Goal: Task Accomplishment & Management: Manage account settings

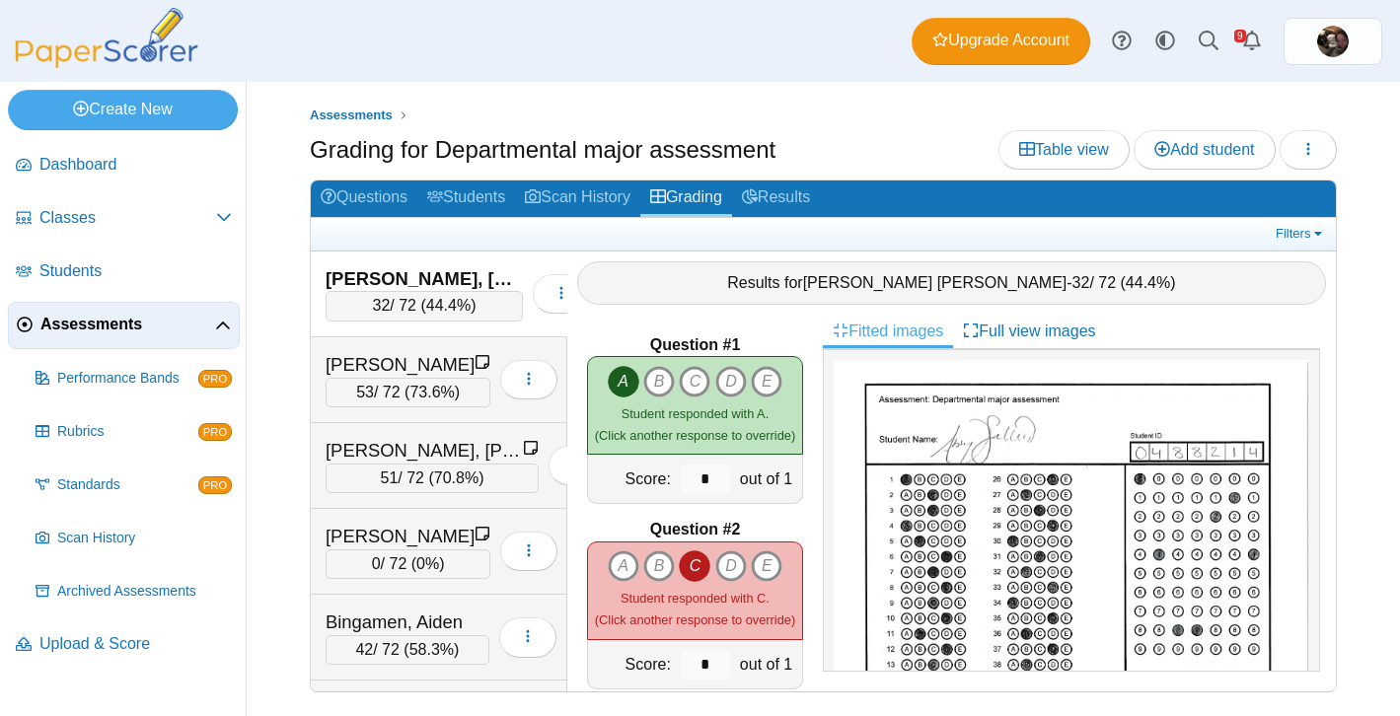
scroll to position [91, 0]
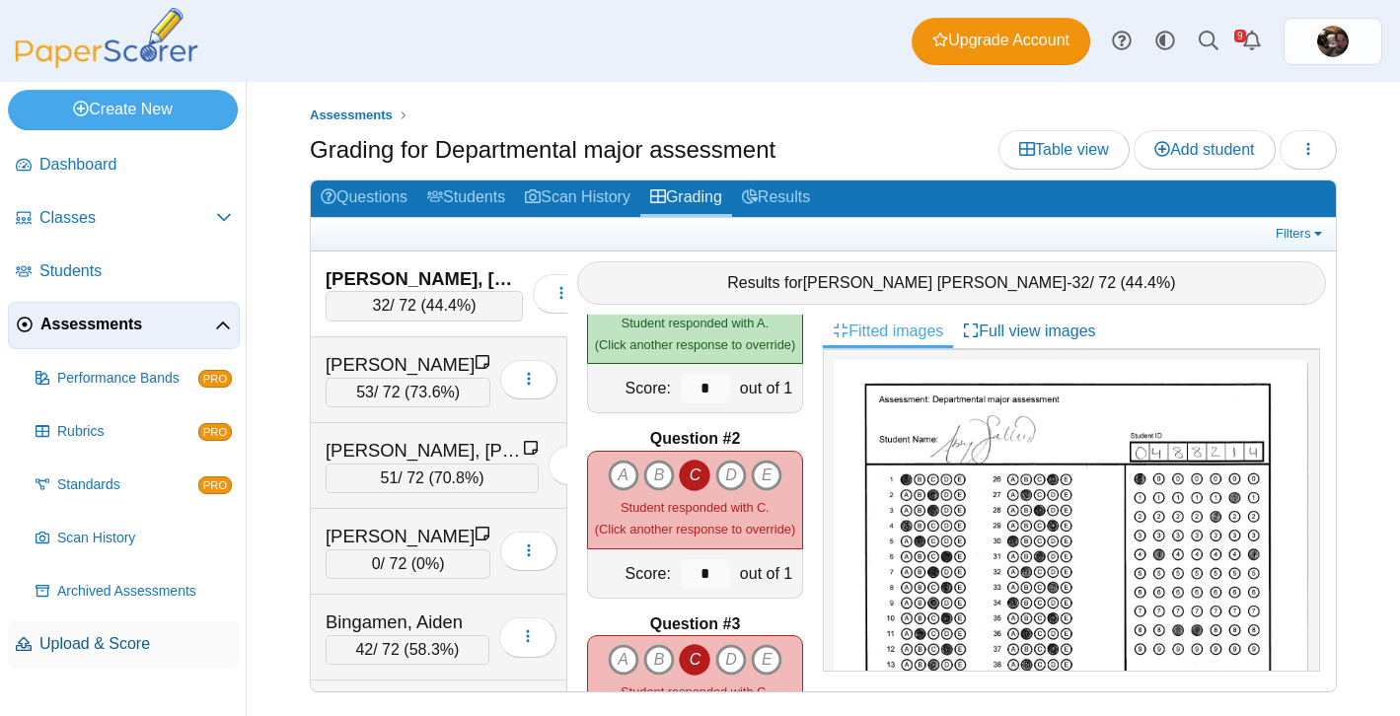
click at [69, 643] on span "Upload & Score" at bounding box center [135, 644] width 192 height 22
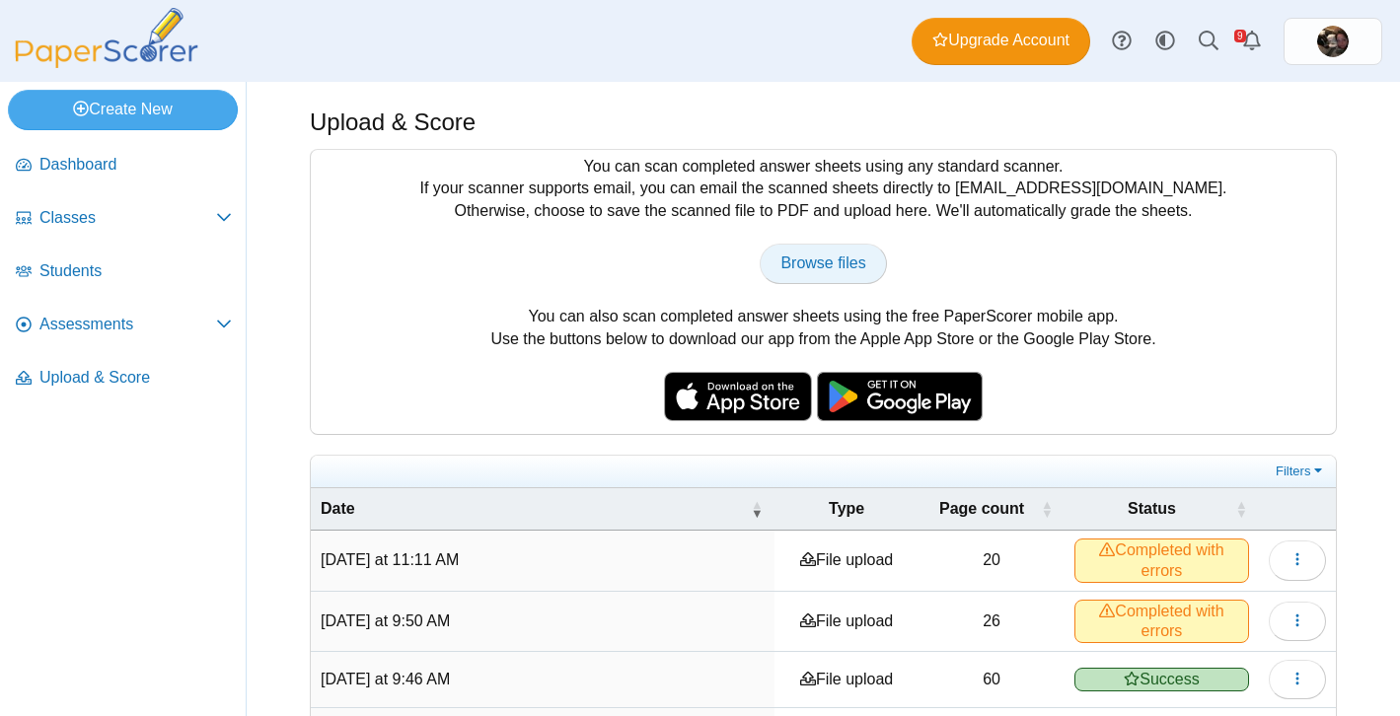
click at [852, 255] on span "Browse files" at bounding box center [822, 263] width 85 height 17
type input "**********"
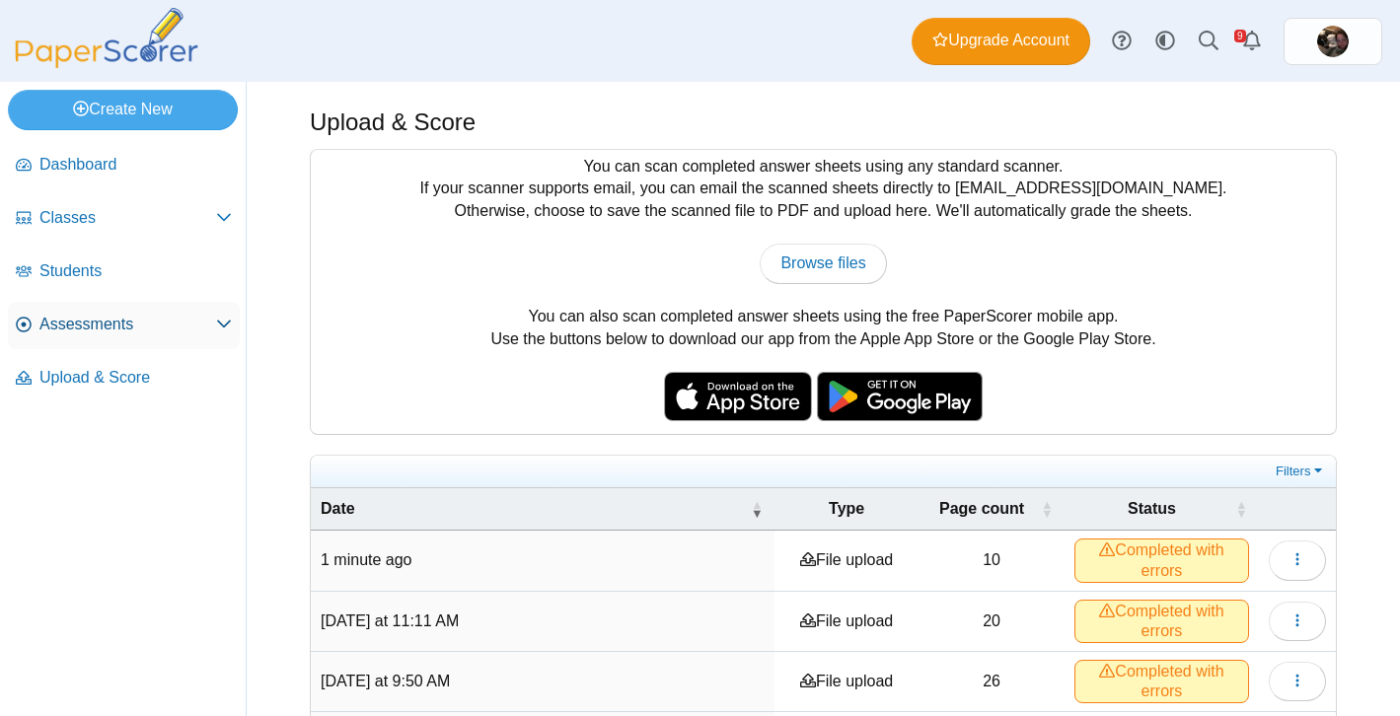
click at [102, 310] on link "Assessments" at bounding box center [124, 325] width 232 height 47
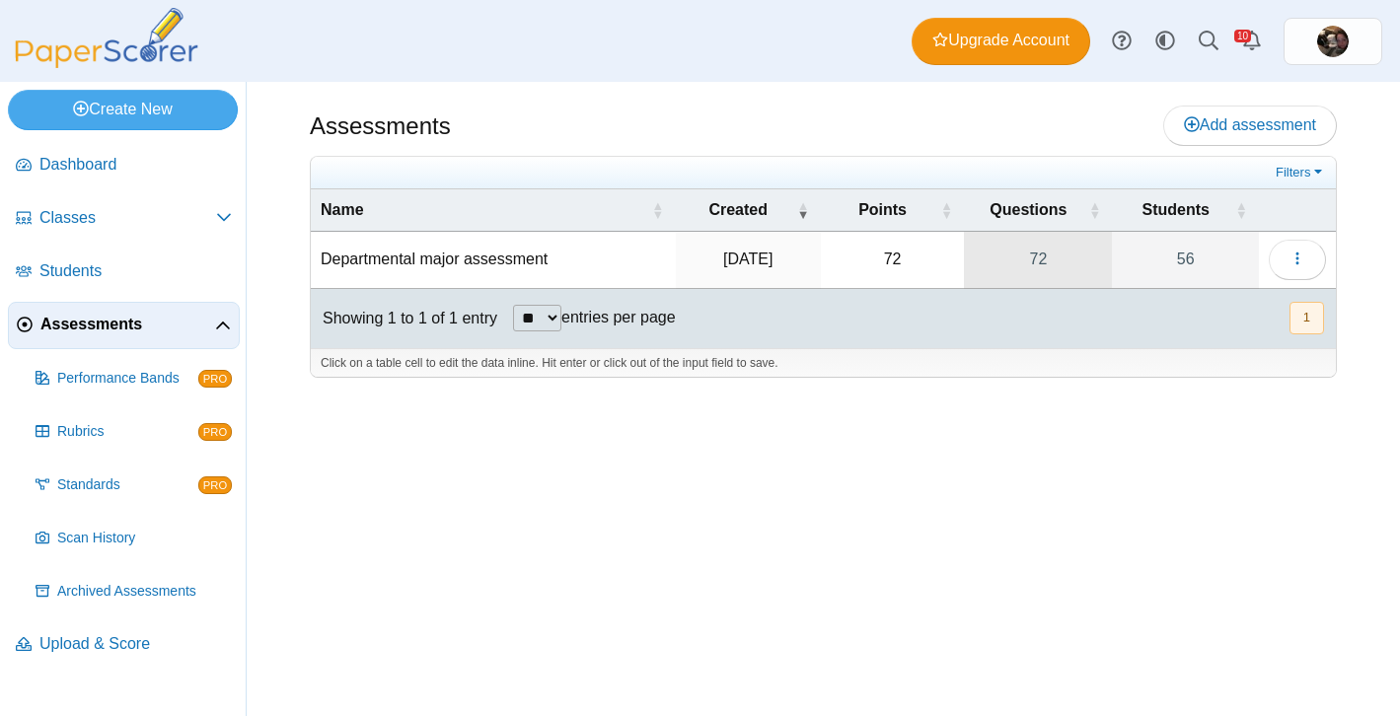
click at [1044, 253] on link "72" at bounding box center [1038, 259] width 148 height 55
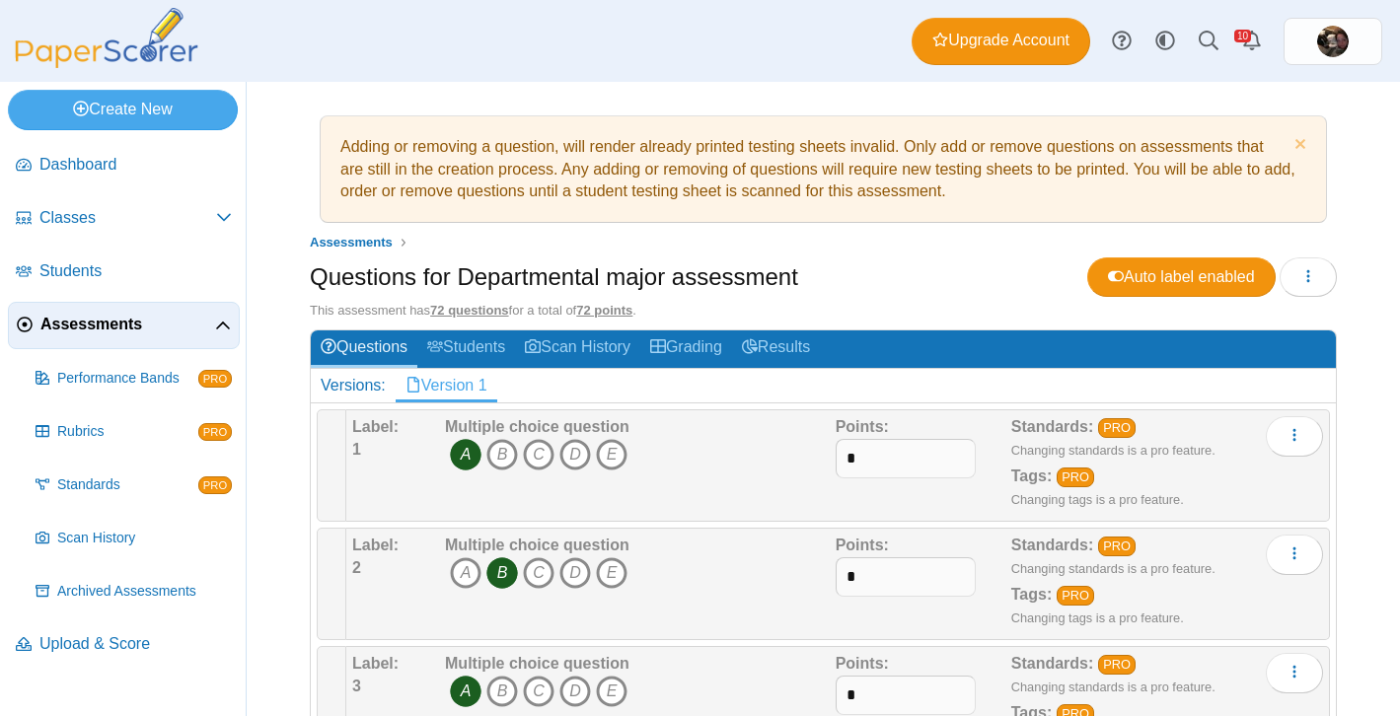
click at [127, 328] on span "Assessments" at bounding box center [127, 325] width 175 height 22
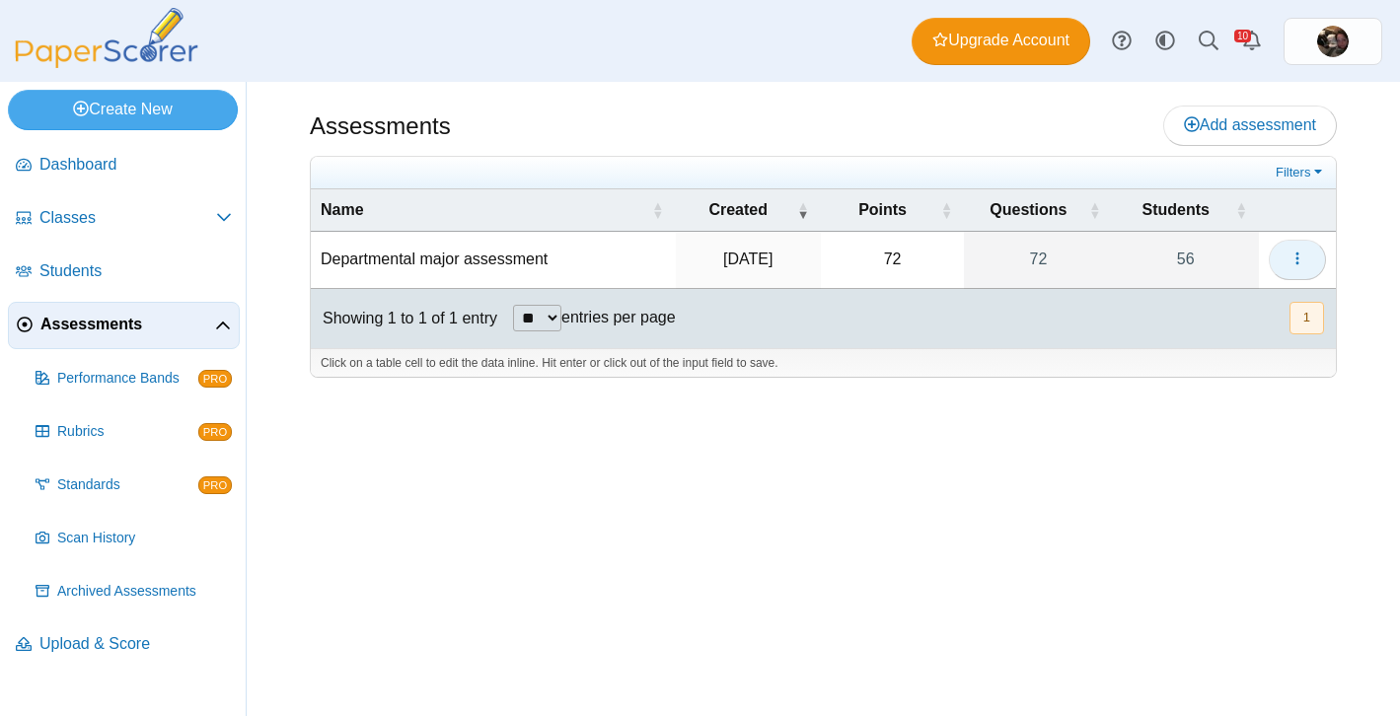
click at [1310, 257] on button "button" at bounding box center [1297, 259] width 57 height 39
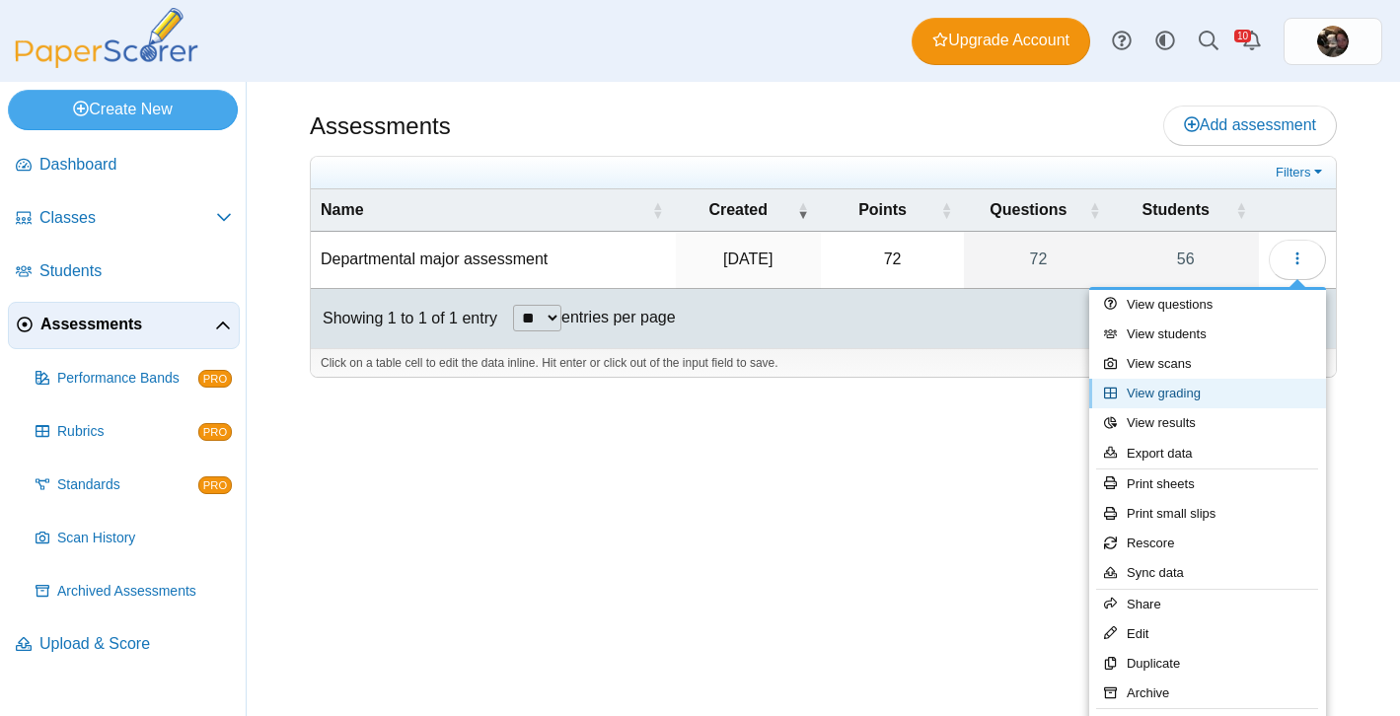
click at [1186, 396] on link "View grading" at bounding box center [1207, 394] width 237 height 30
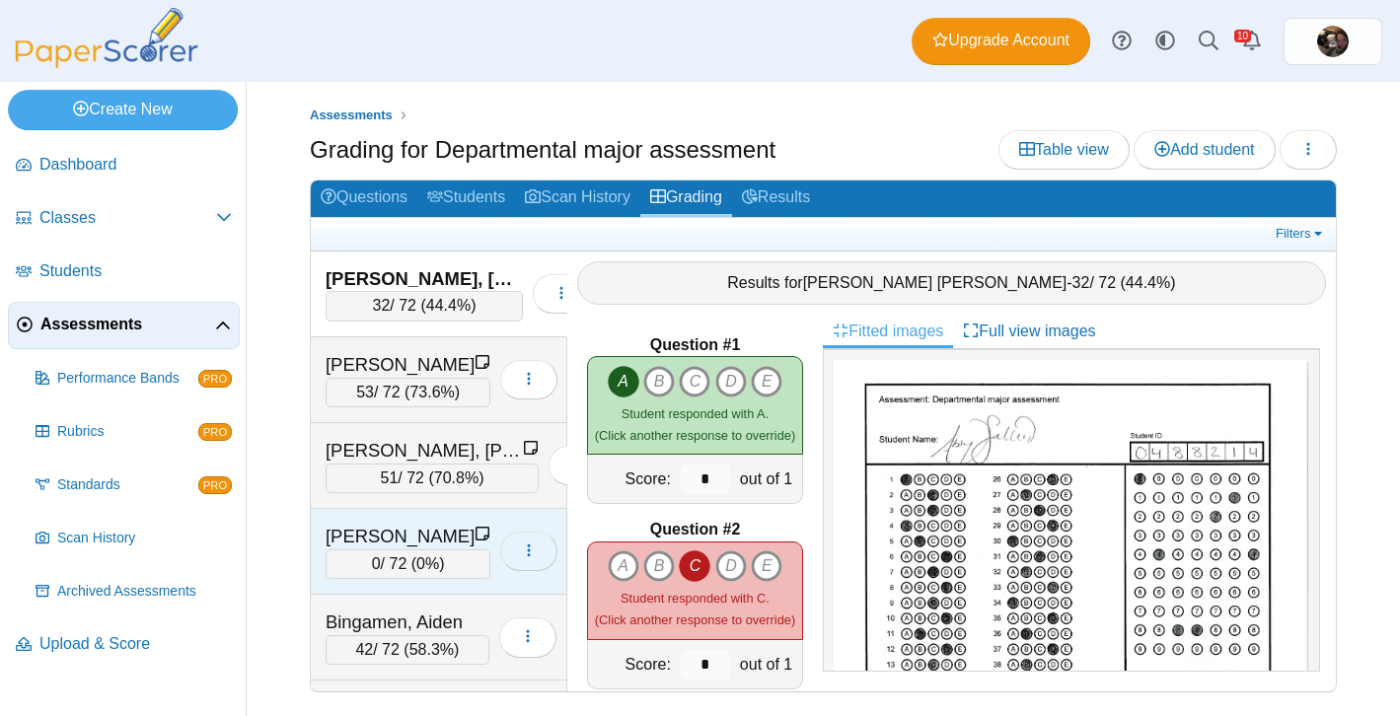
click at [531, 543] on icon "button" at bounding box center [529, 551] width 16 height 16
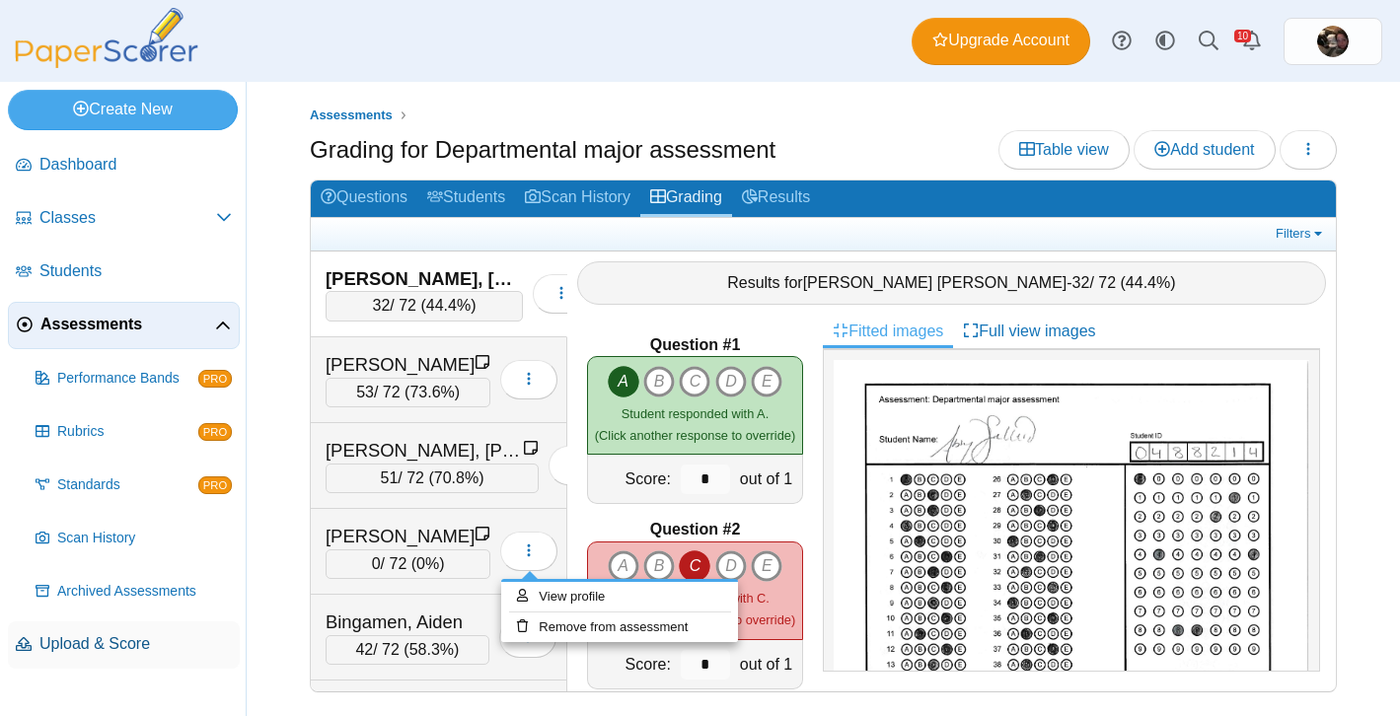
click at [61, 640] on span "Upload & Score" at bounding box center [135, 644] width 192 height 22
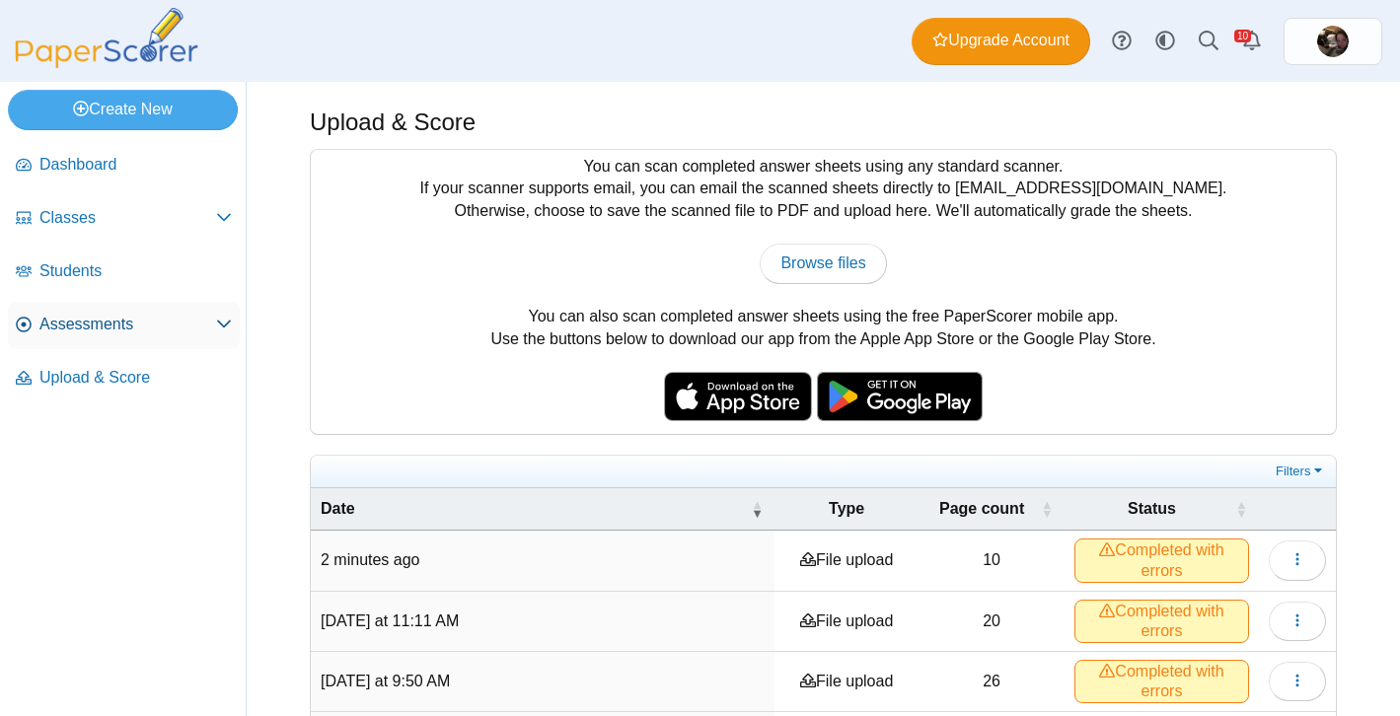
click at [71, 331] on span "Assessments" at bounding box center [127, 325] width 177 height 22
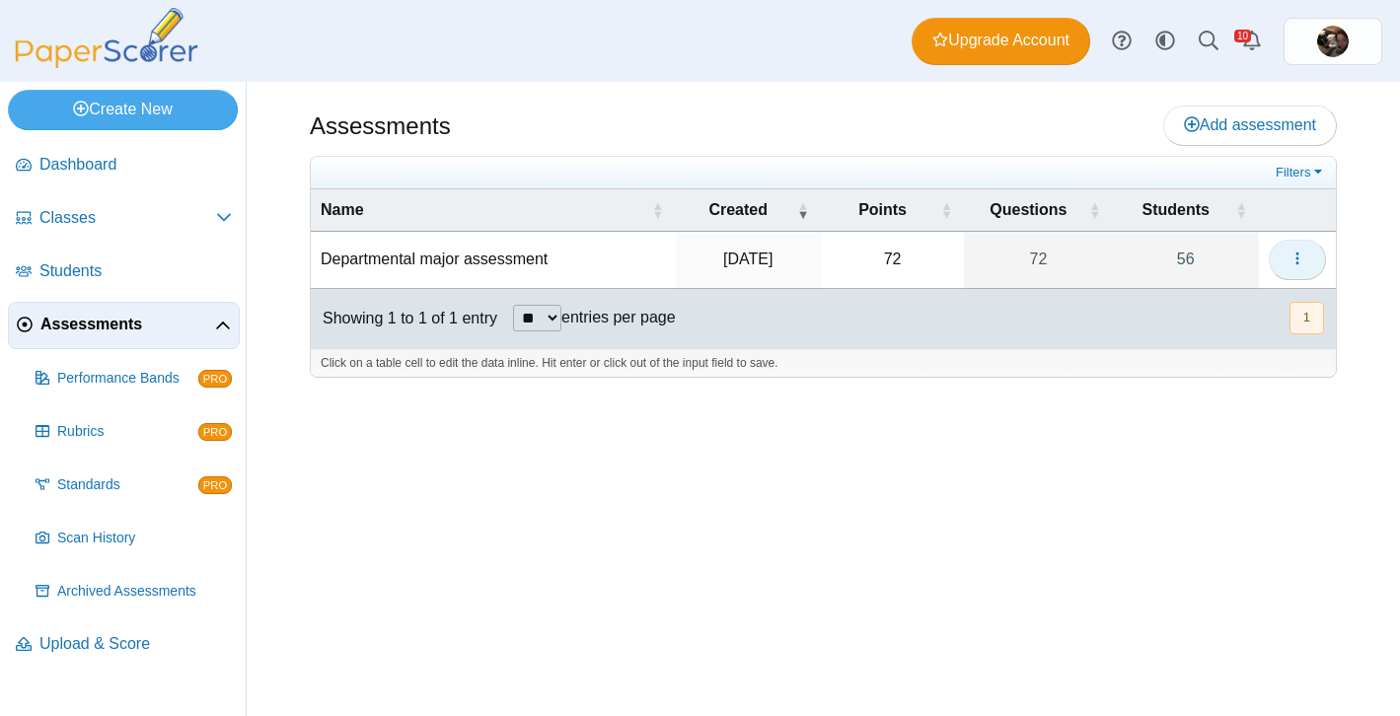
click at [1297, 267] on button "button" at bounding box center [1297, 259] width 57 height 39
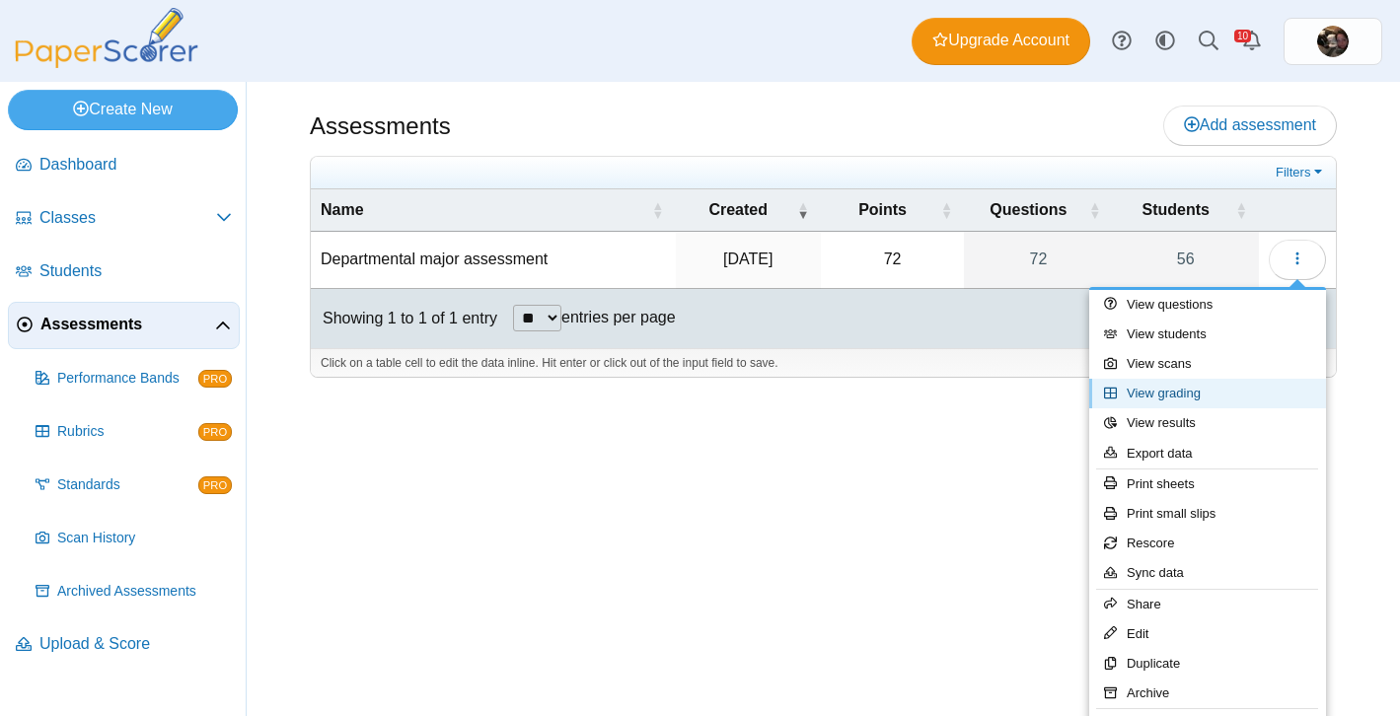
click at [1212, 403] on link "View grading" at bounding box center [1207, 394] width 237 height 30
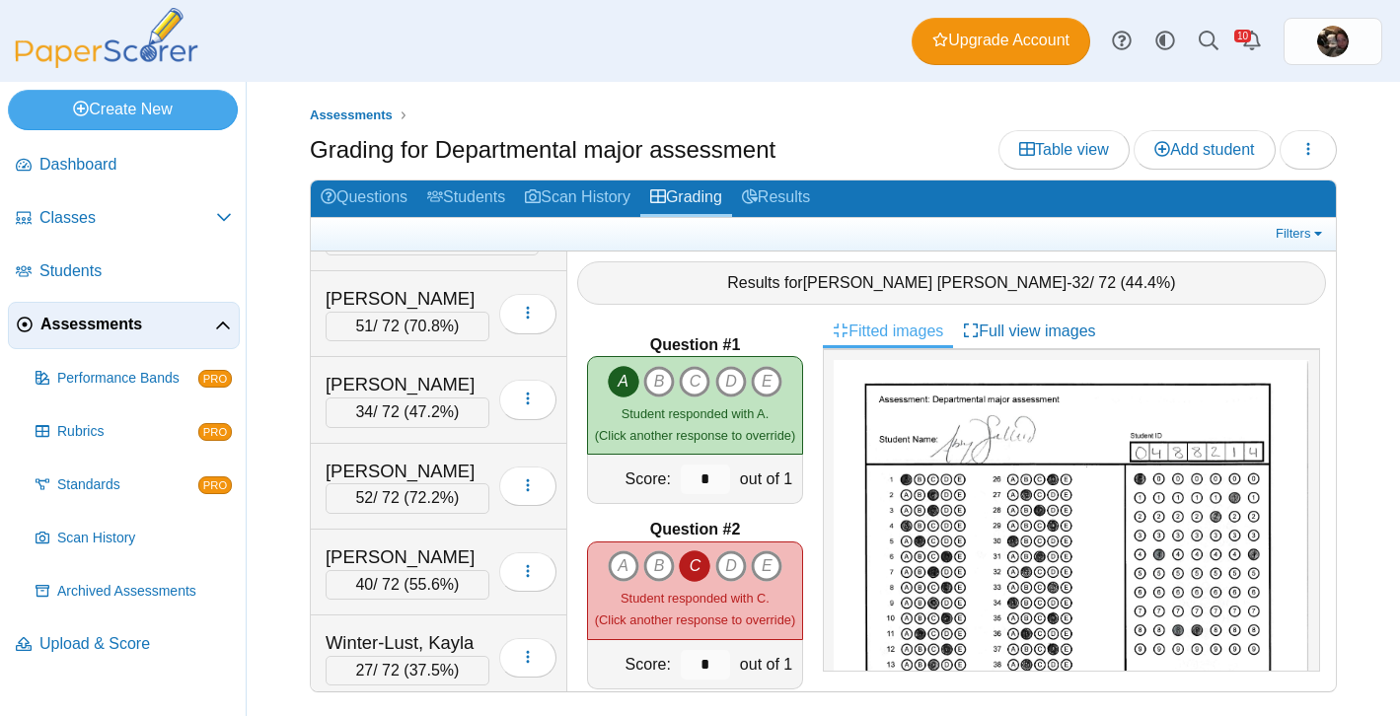
scroll to position [4374, 0]
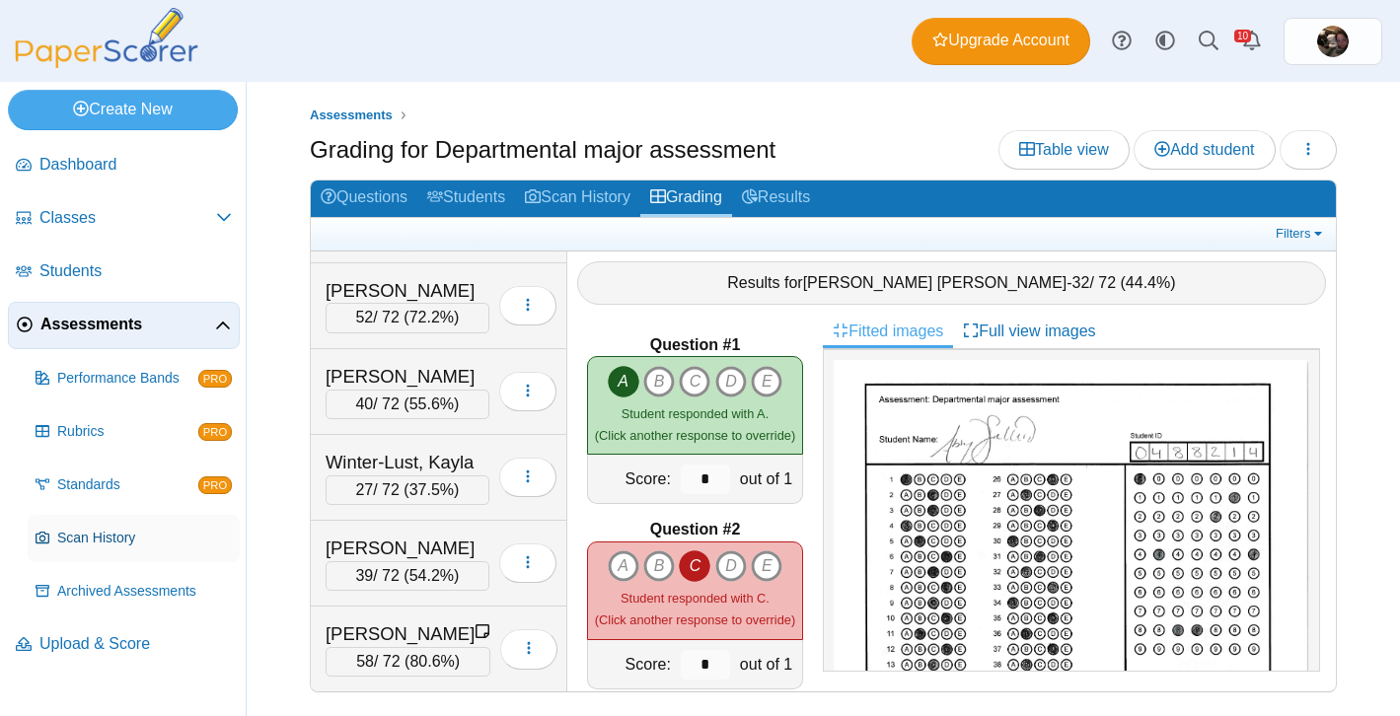
click at [109, 537] on span "Scan History" at bounding box center [144, 539] width 175 height 20
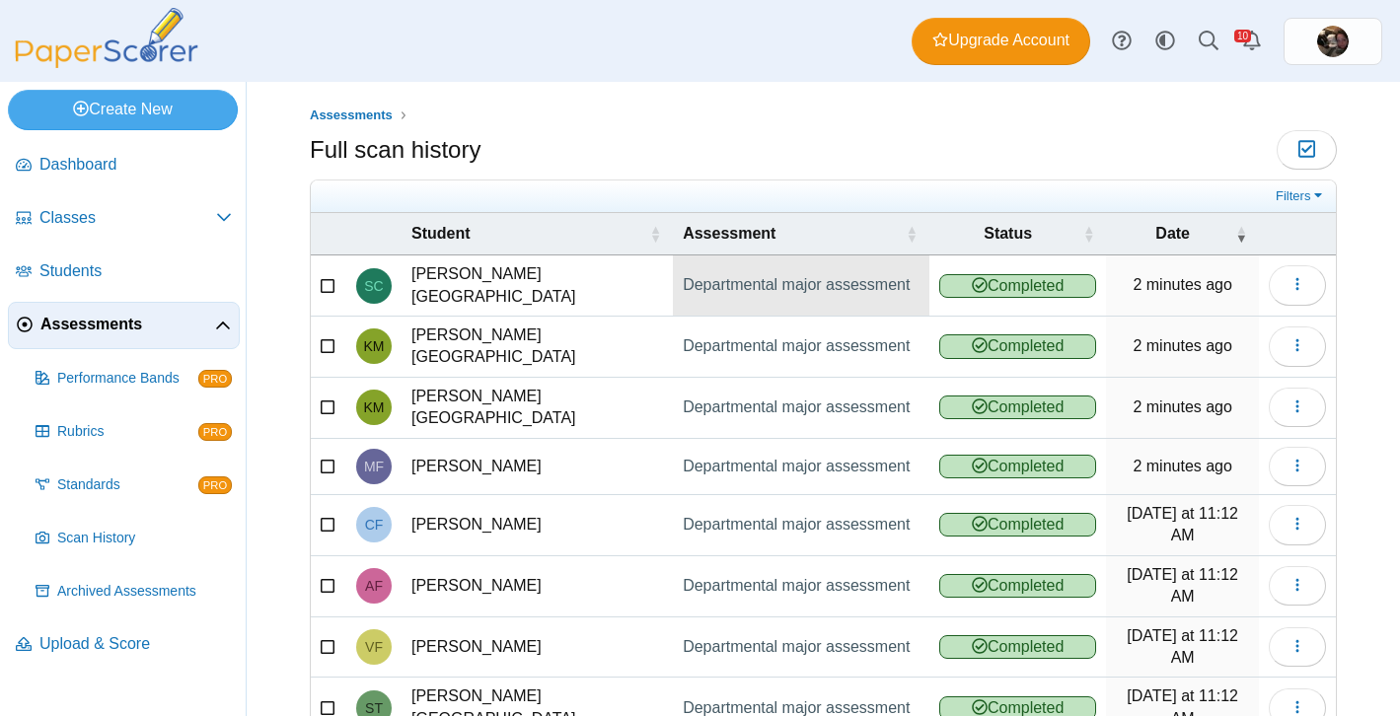
click at [863, 281] on link "Departmental major assessment" at bounding box center [801, 286] width 257 height 60
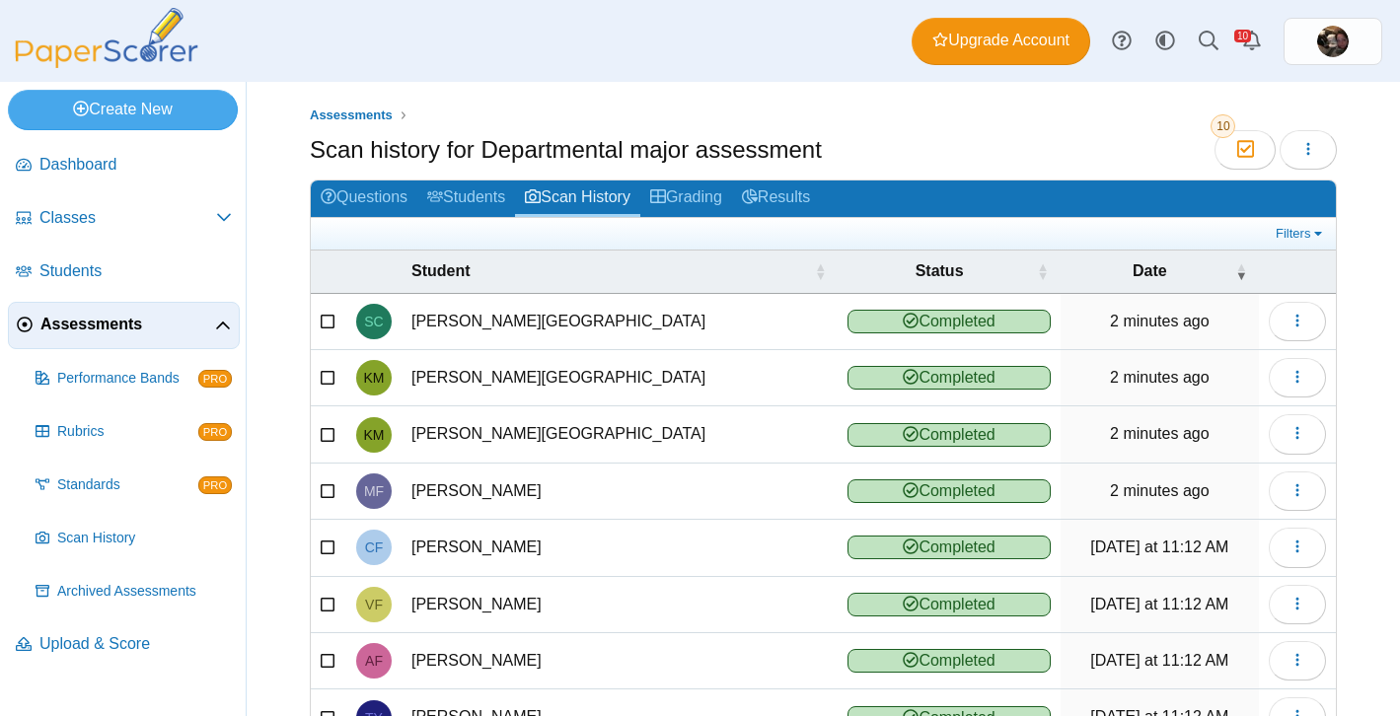
click at [724, 323] on td "[PERSON_NAME][GEOGRAPHIC_DATA]" at bounding box center [620, 322] width 436 height 56
click at [1287, 332] on button "button" at bounding box center [1297, 321] width 57 height 39
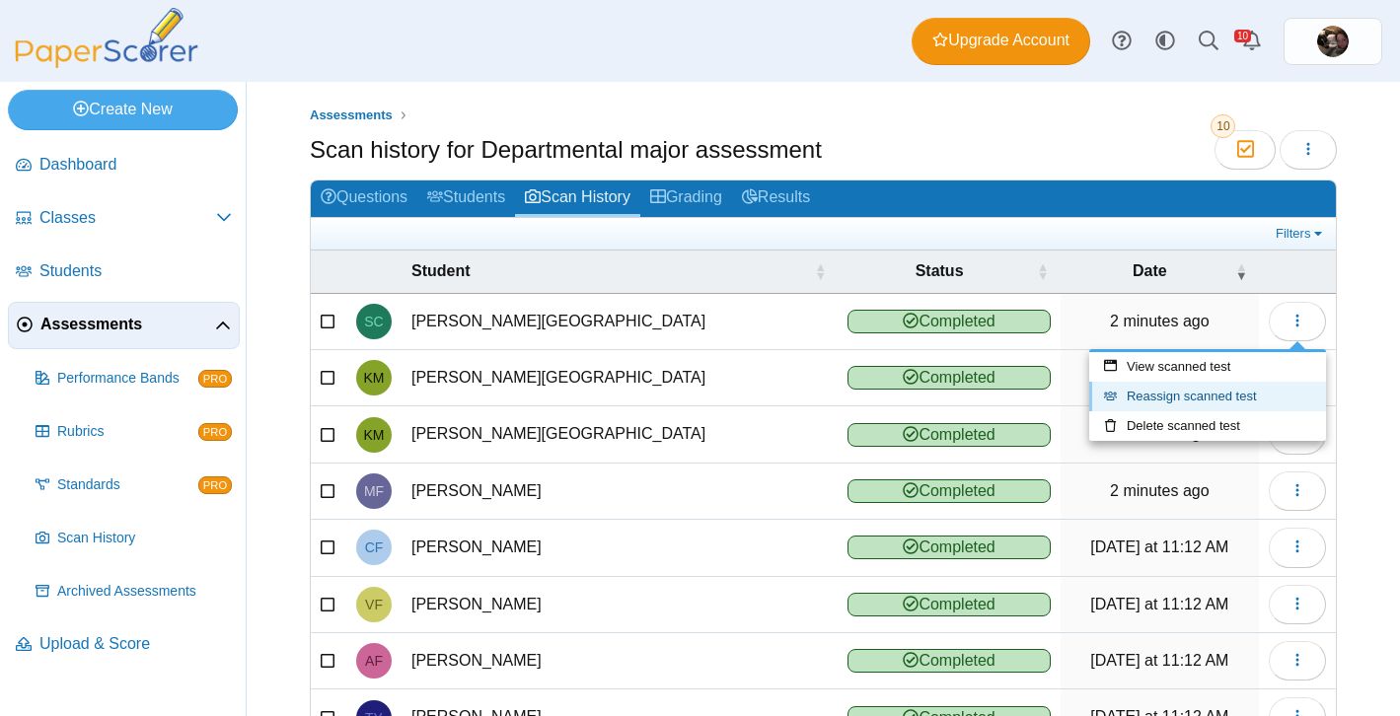
click at [1211, 395] on link "Reassign scanned test" at bounding box center [1207, 397] width 237 height 30
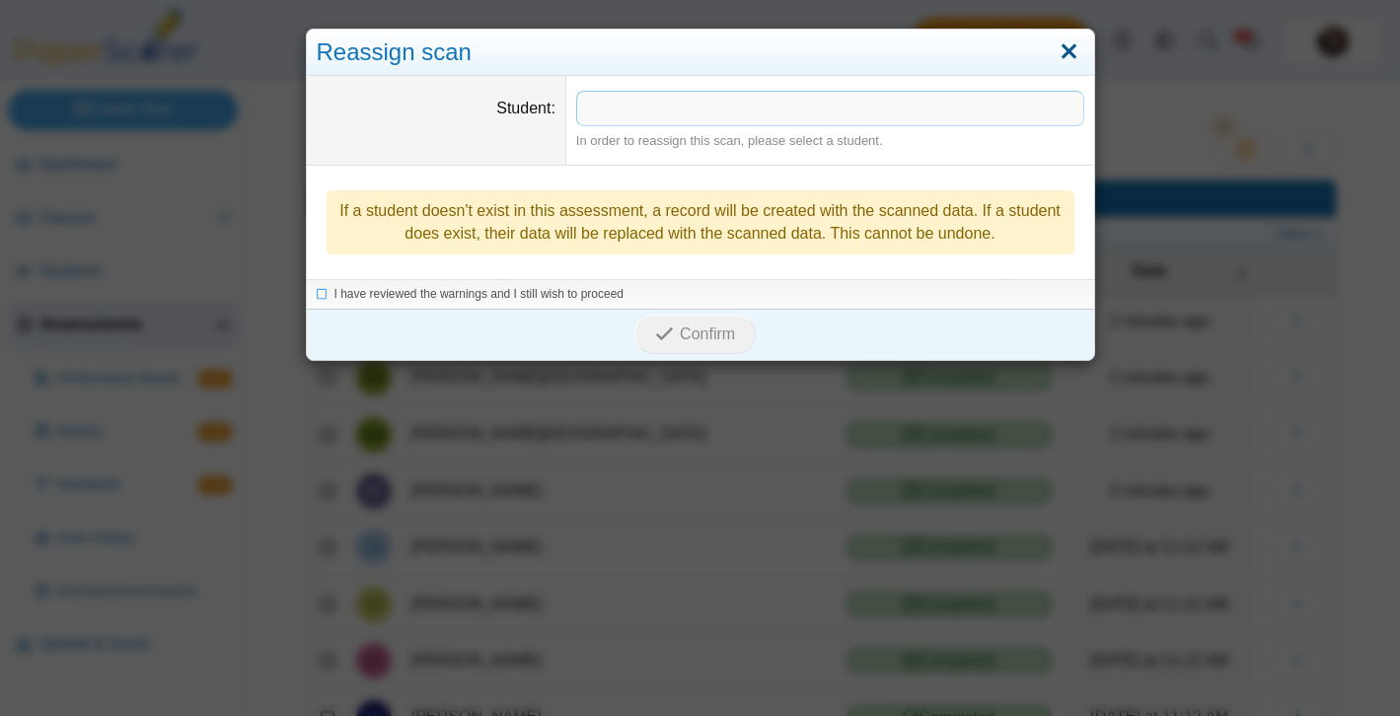
click at [1066, 52] on link "Close" at bounding box center [1069, 53] width 31 height 34
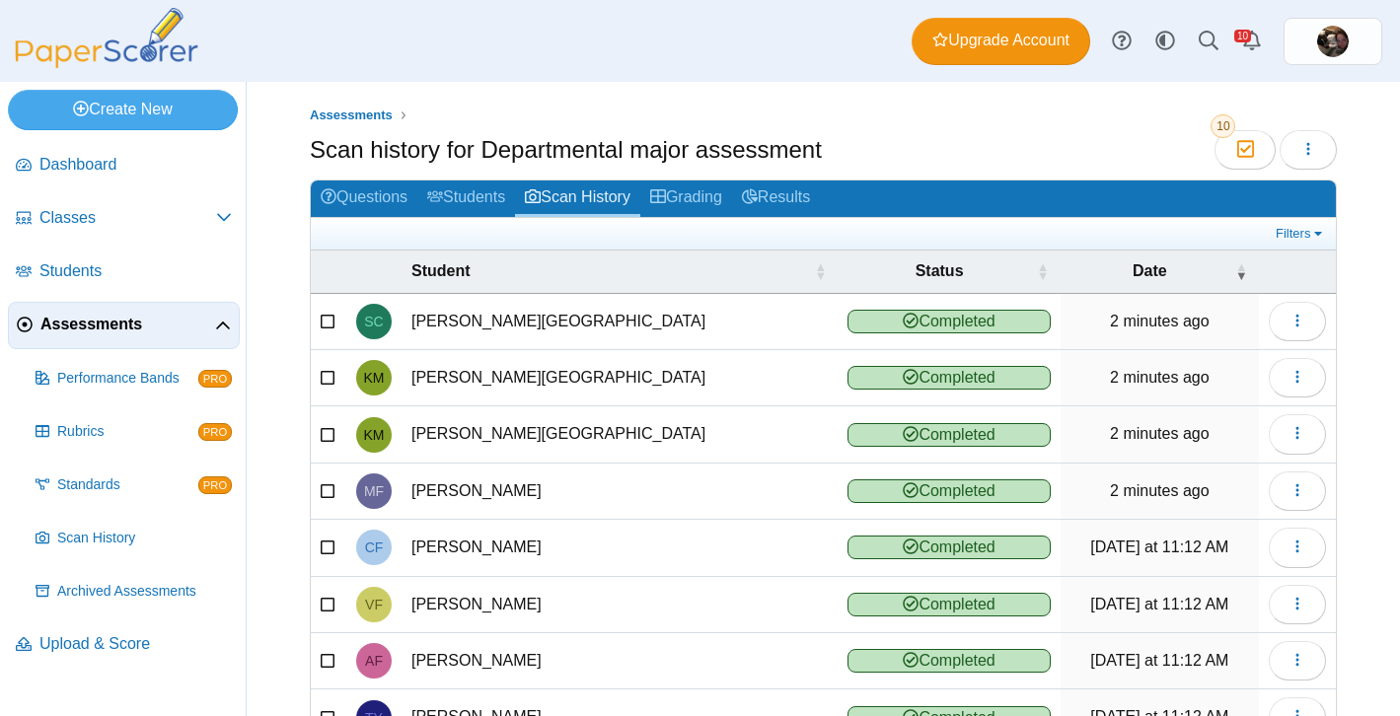
click at [97, 340] on link "Assessments" at bounding box center [124, 325] width 232 height 47
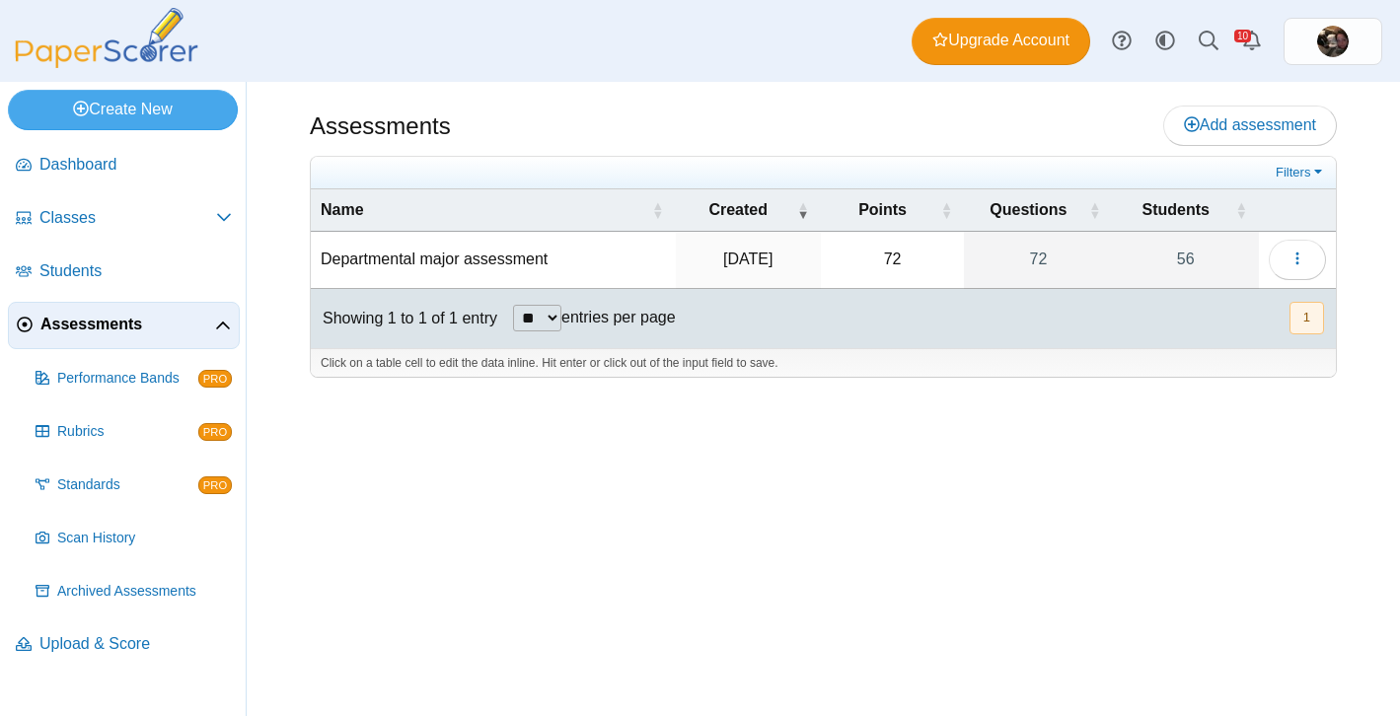
click at [407, 259] on td "Departmental major assessment" at bounding box center [493, 260] width 365 height 56
click at [1301, 257] on icon "button" at bounding box center [1298, 259] width 16 height 16
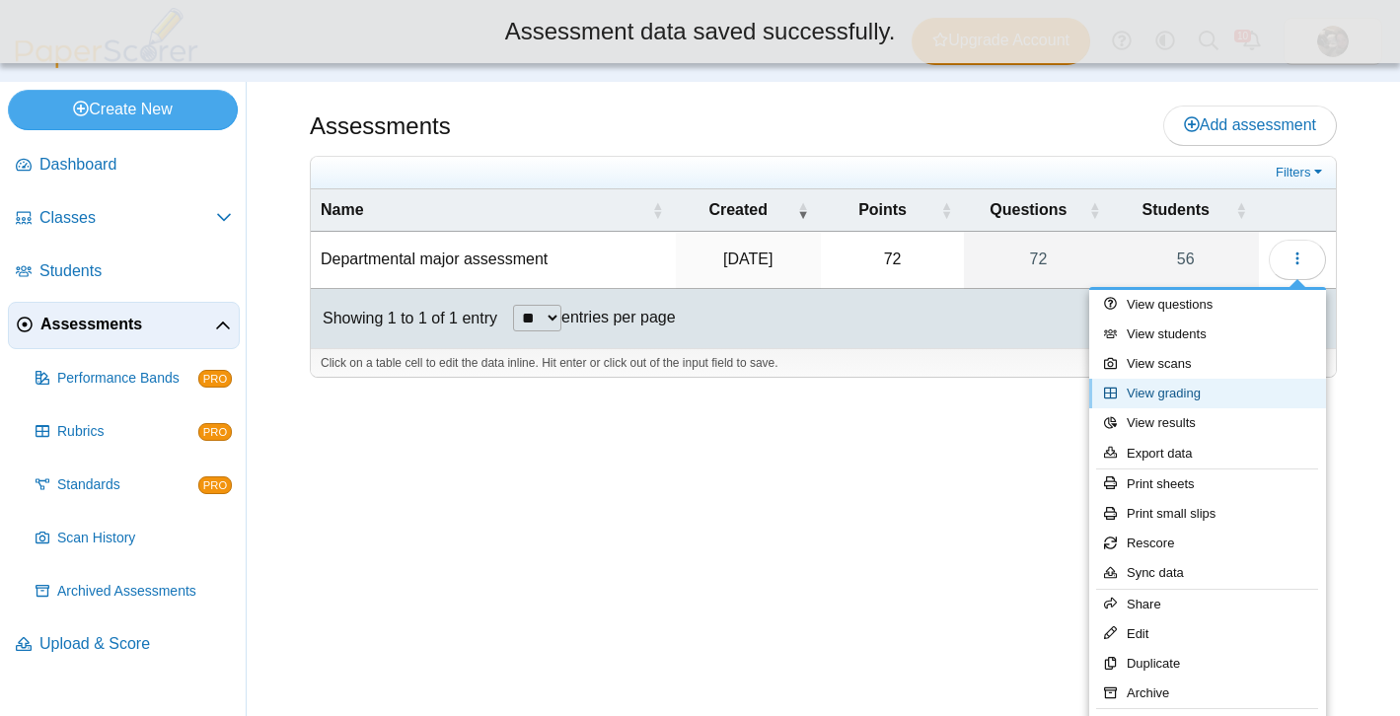
click at [1179, 404] on link "View grading" at bounding box center [1207, 394] width 237 height 30
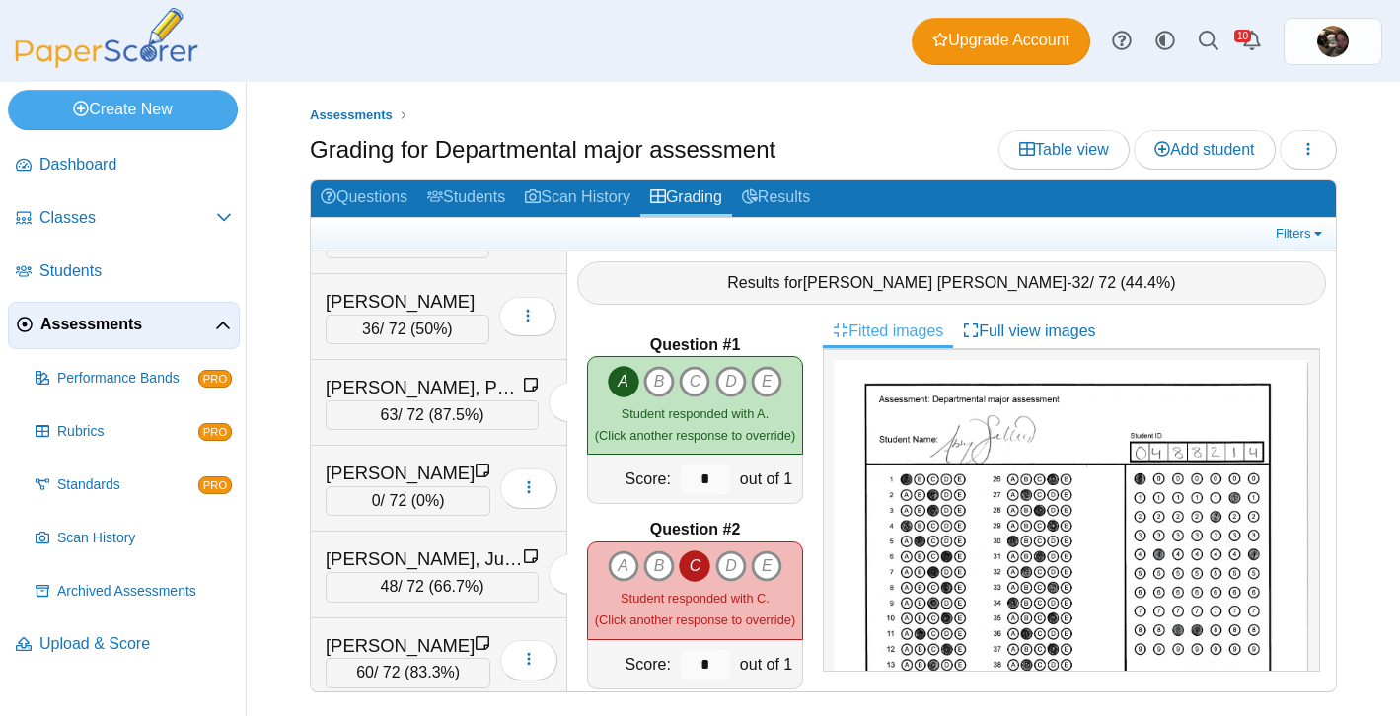
scroll to position [1774, 0]
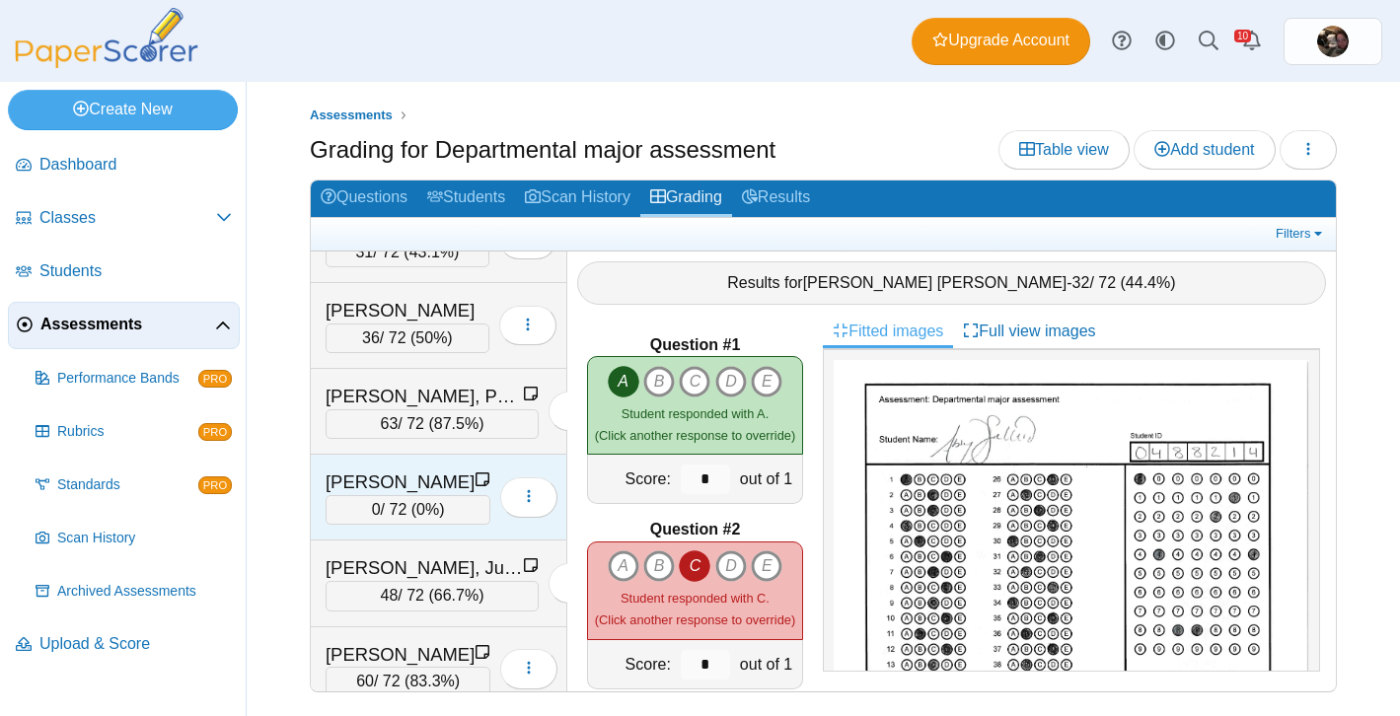
click at [427, 516] on span "0%" at bounding box center [427, 509] width 23 height 17
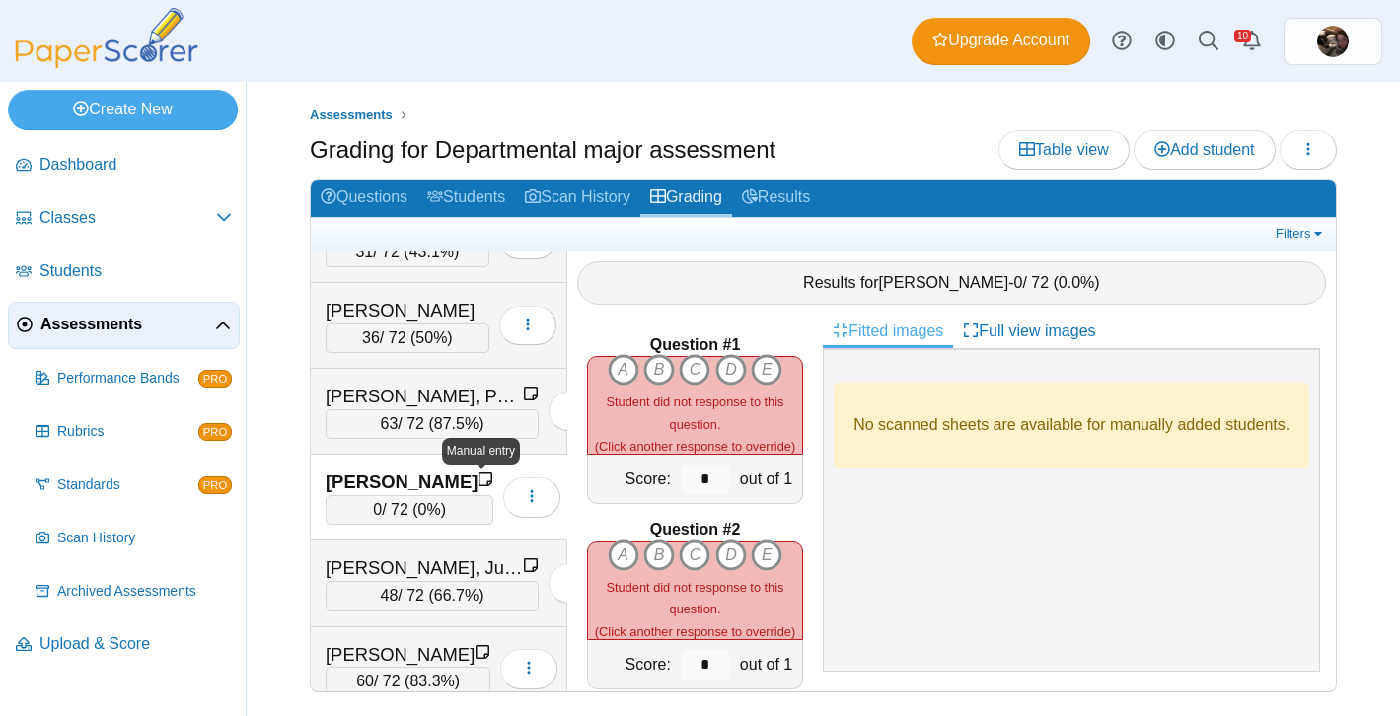
click at [481, 482] on icon at bounding box center [486, 480] width 16 height 16
click at [508, 493] on button "button" at bounding box center [531, 497] width 57 height 39
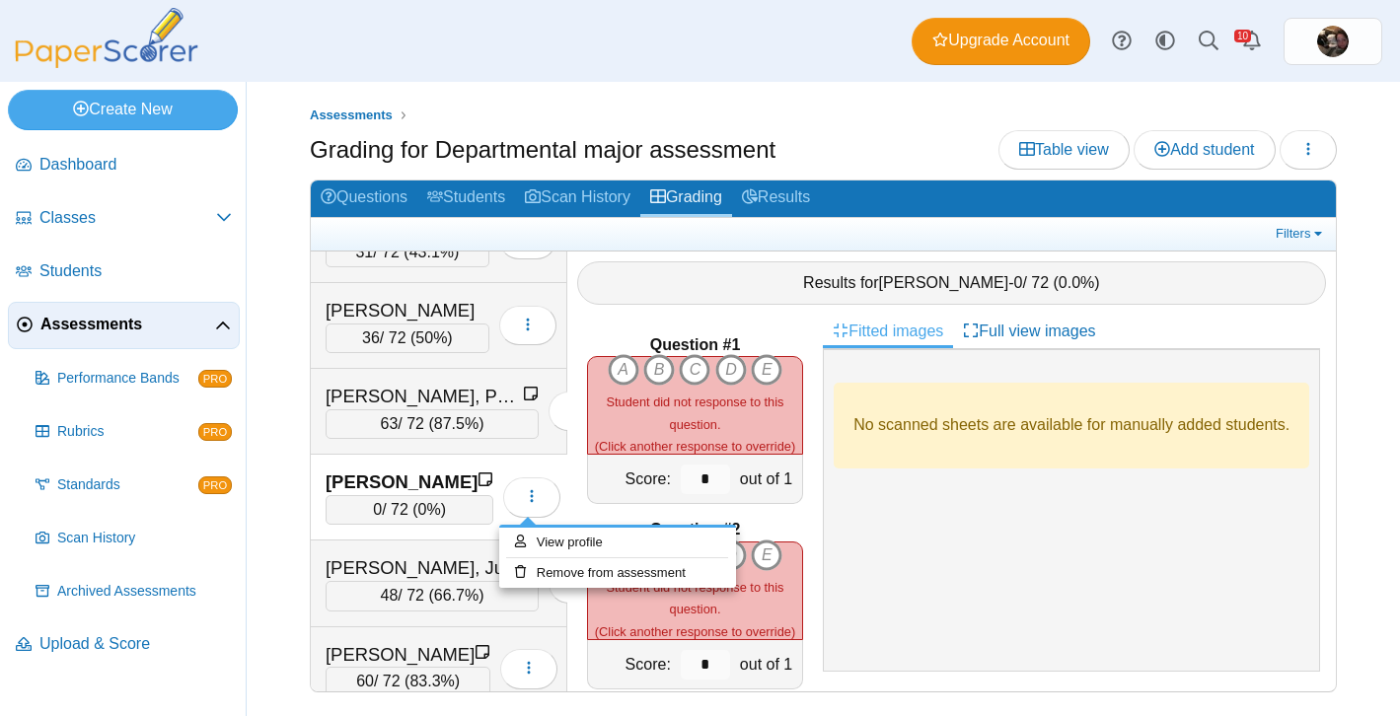
click at [430, 484] on div "[PERSON_NAME]" at bounding box center [402, 483] width 152 height 26
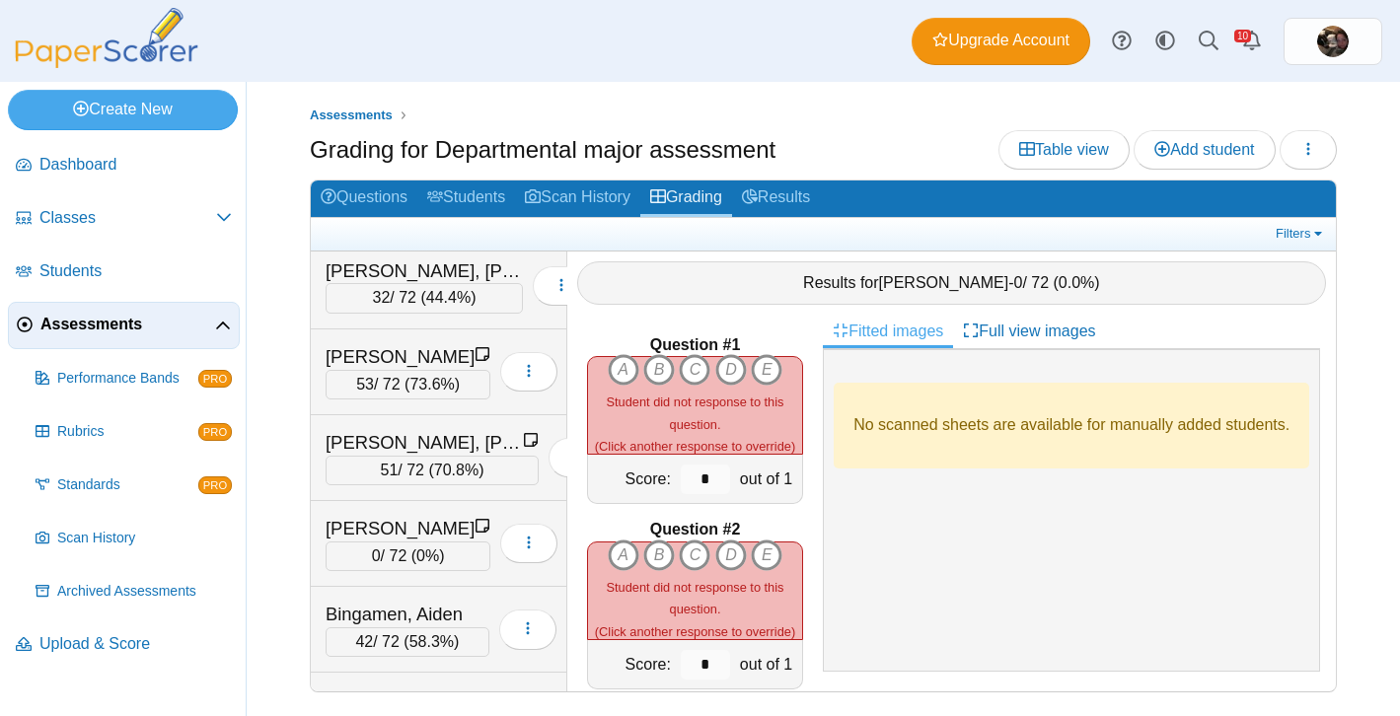
scroll to position [0, 0]
